Goal: Task Accomplishment & Management: Manage account settings

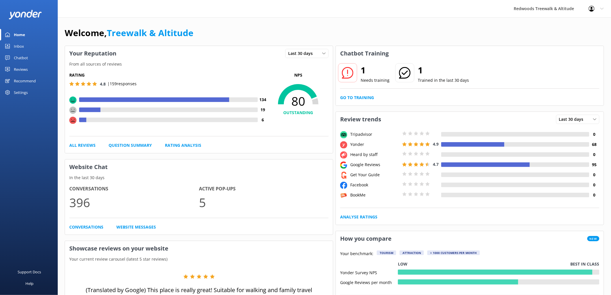
click at [29, 68] on link "Reviews" at bounding box center [29, 70] width 58 height 12
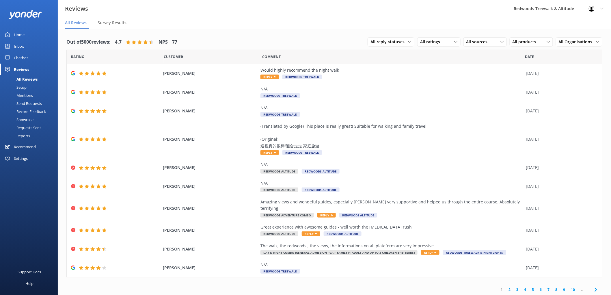
click at [22, 42] on div "Inbox" at bounding box center [19, 46] width 10 height 12
